Goal: Navigation & Orientation: Find specific page/section

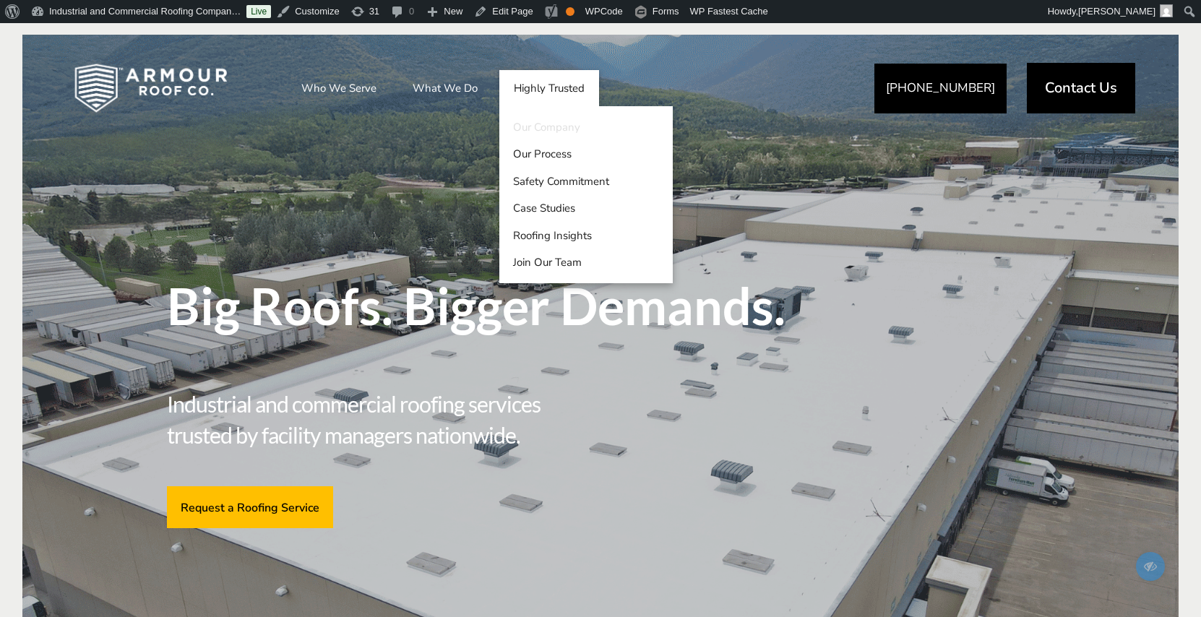
click at [554, 125] on link "Our Company" at bounding box center [585, 126] width 173 height 27
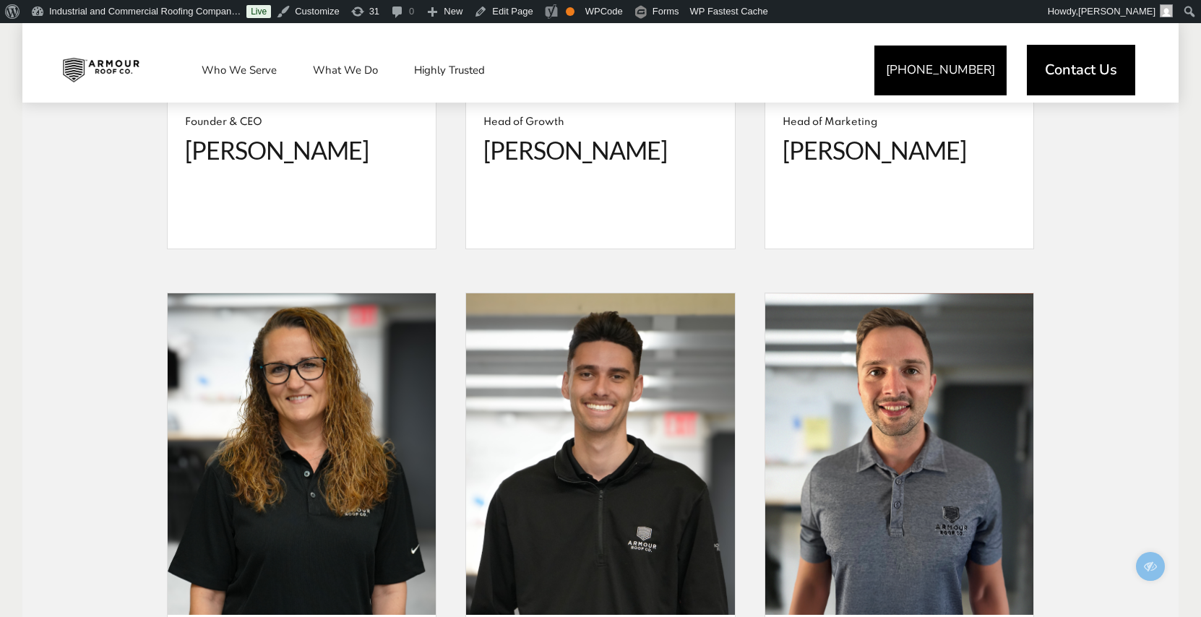
scroll to position [3316, 0]
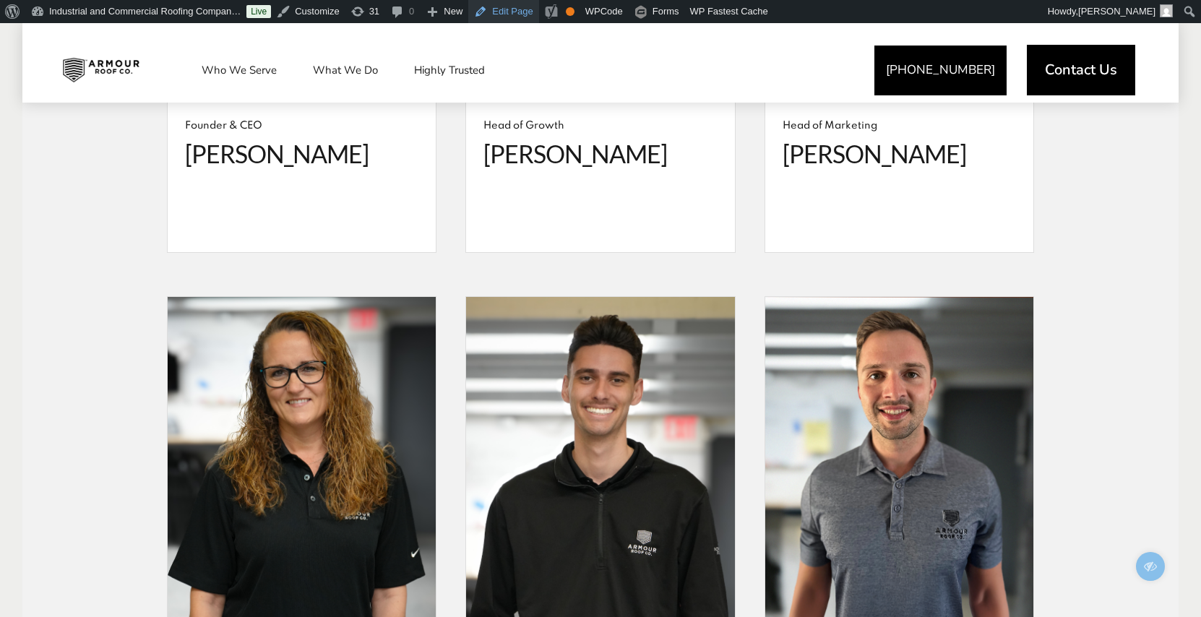
click at [521, 9] on link "Edit Page" at bounding box center [503, 11] width 70 height 23
